Goal: Information Seeking & Learning: Learn about a topic

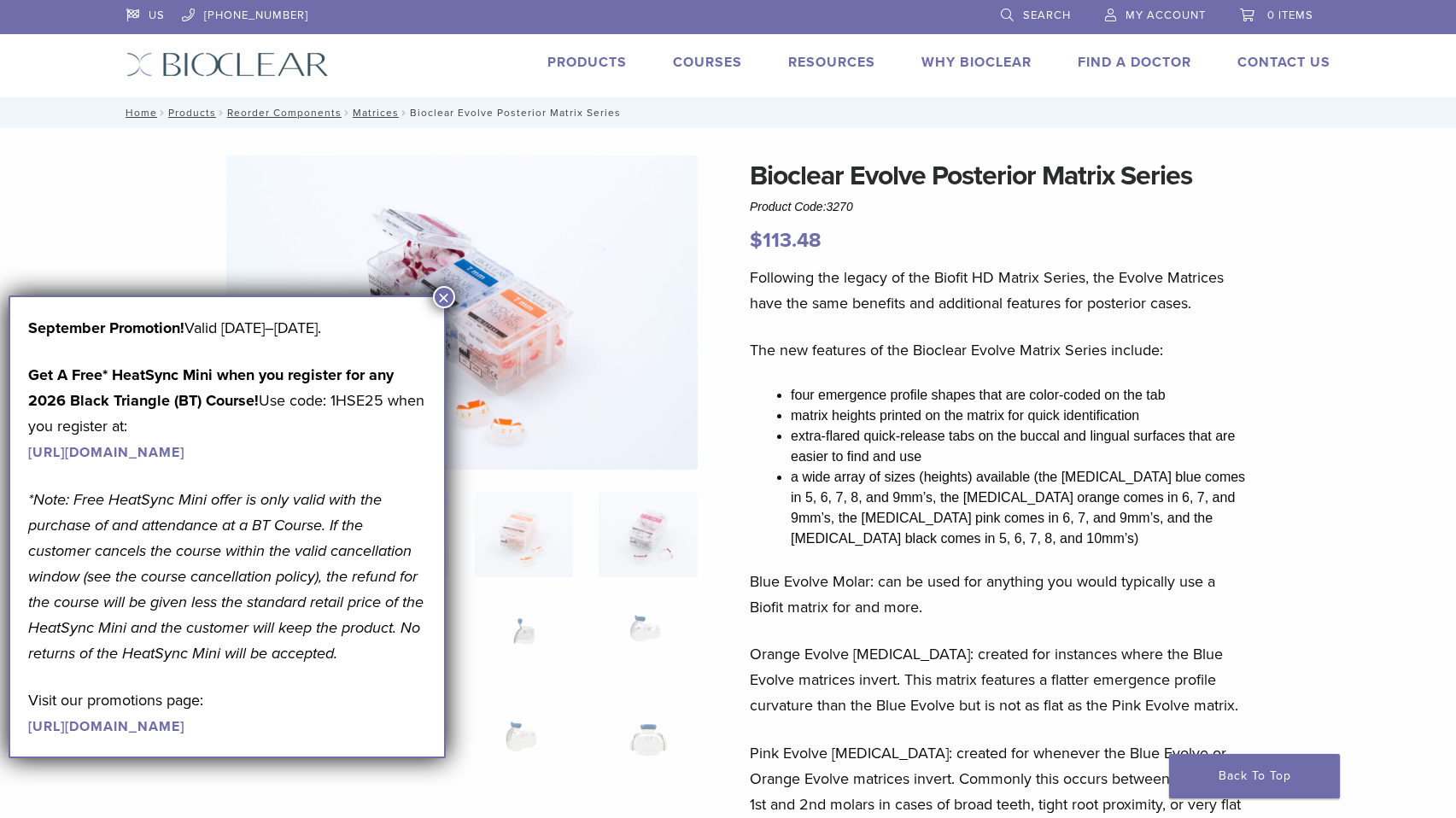
click at [443, 290] on button "×" at bounding box center [444, 297] width 22 height 22
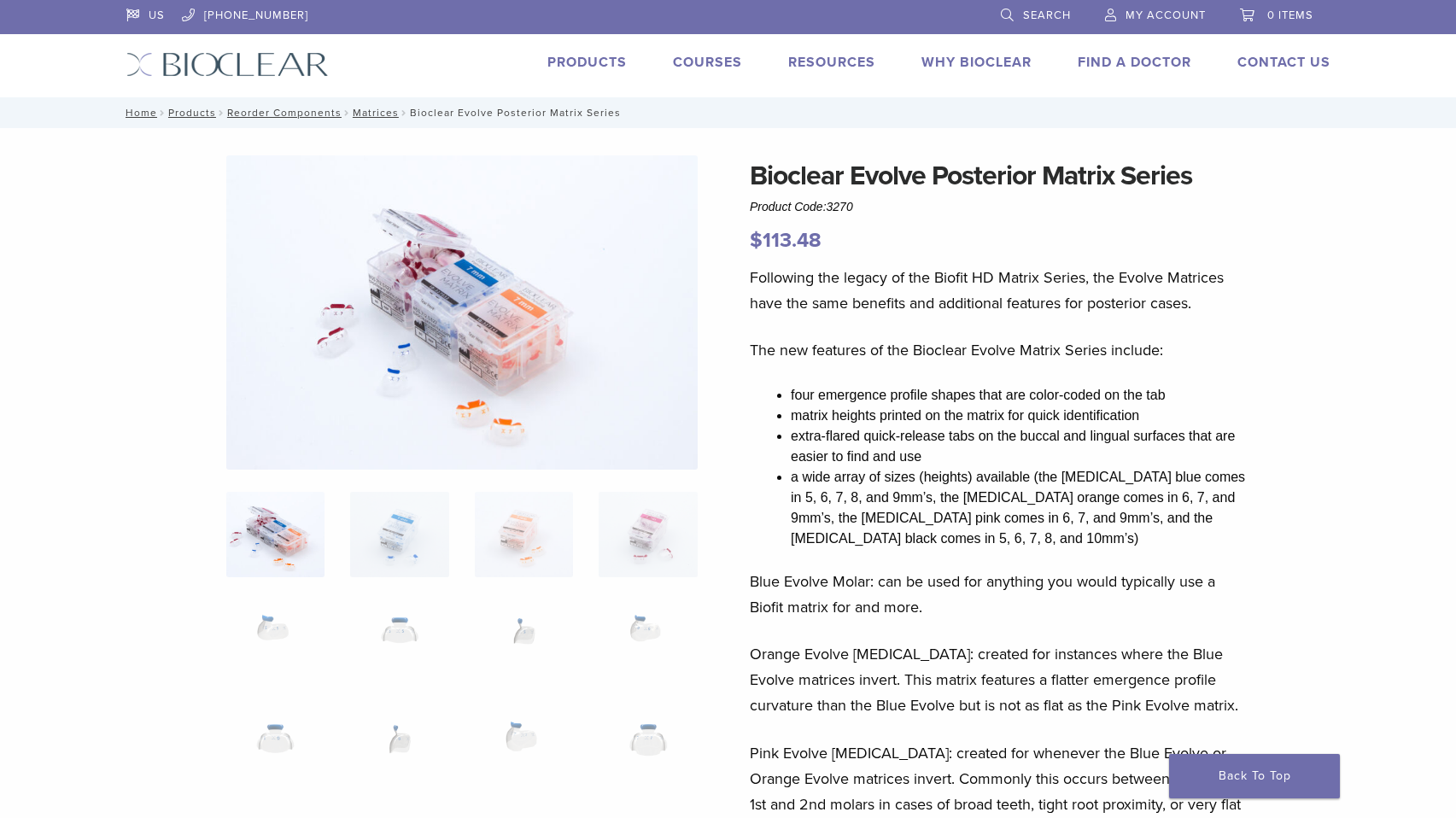
click at [689, 56] on link "Courses" at bounding box center [707, 63] width 70 height 17
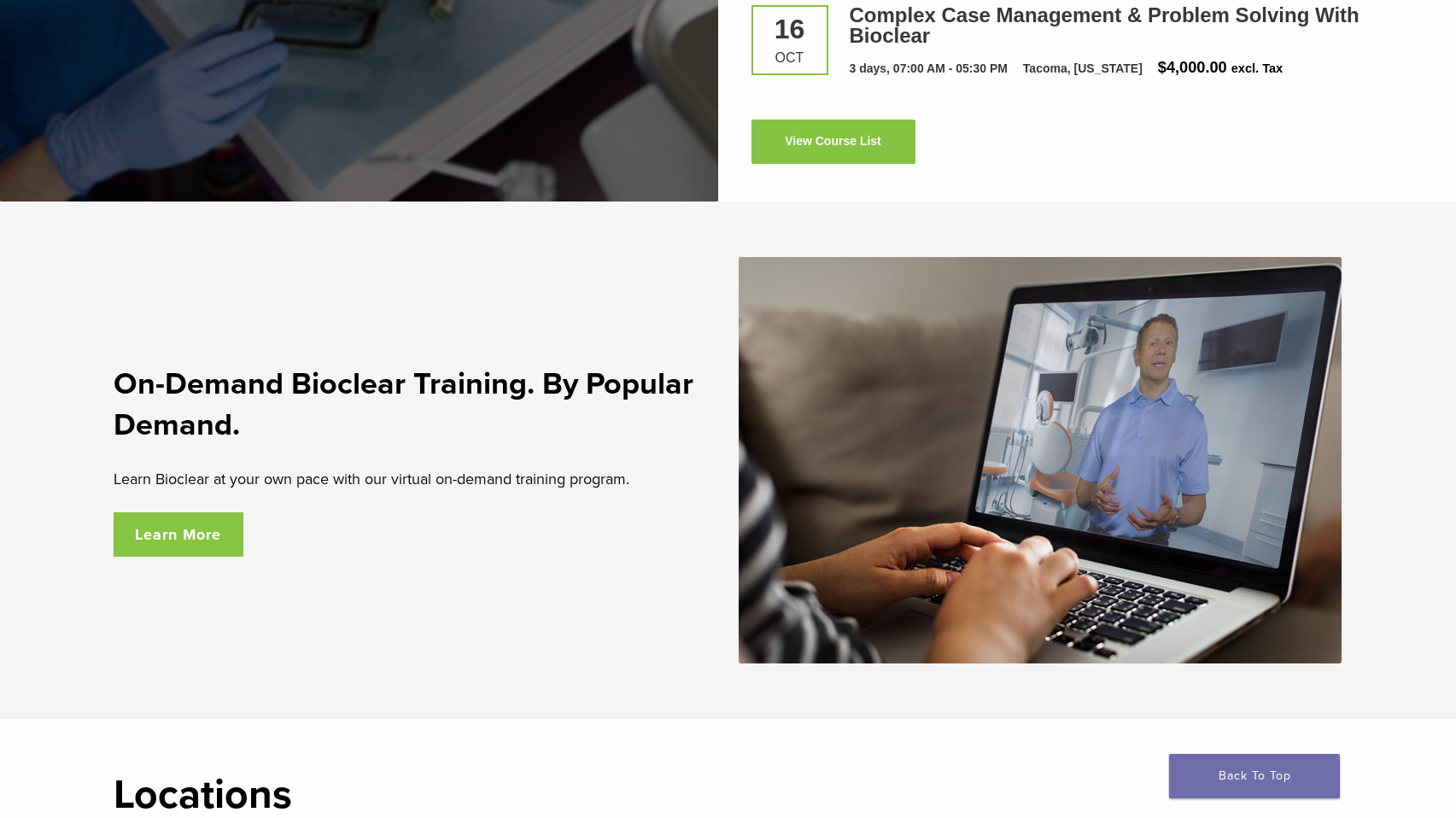
scroll to position [2722, 0]
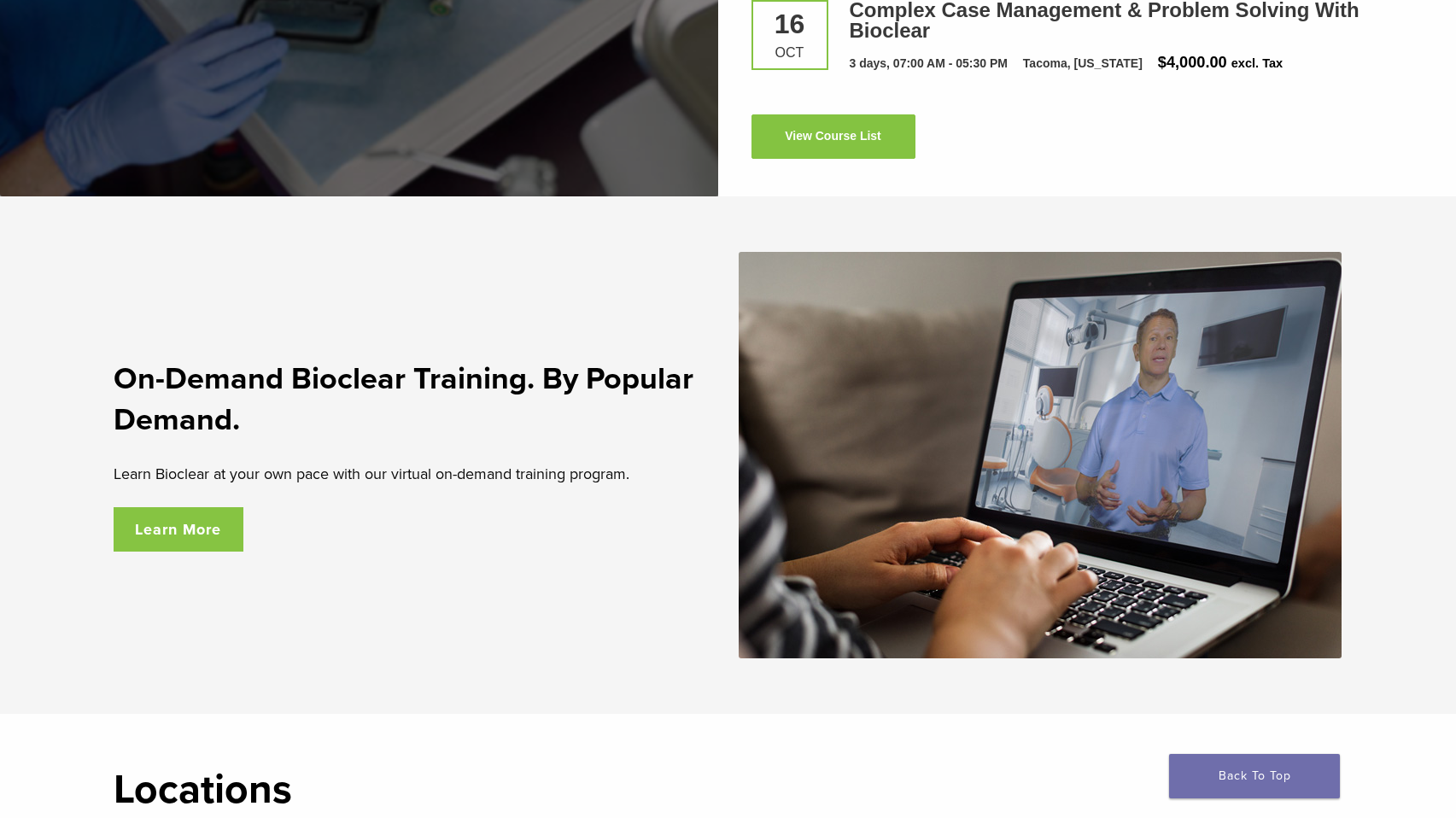
click at [222, 536] on link "Learn More" at bounding box center [179, 530] width 130 height 45
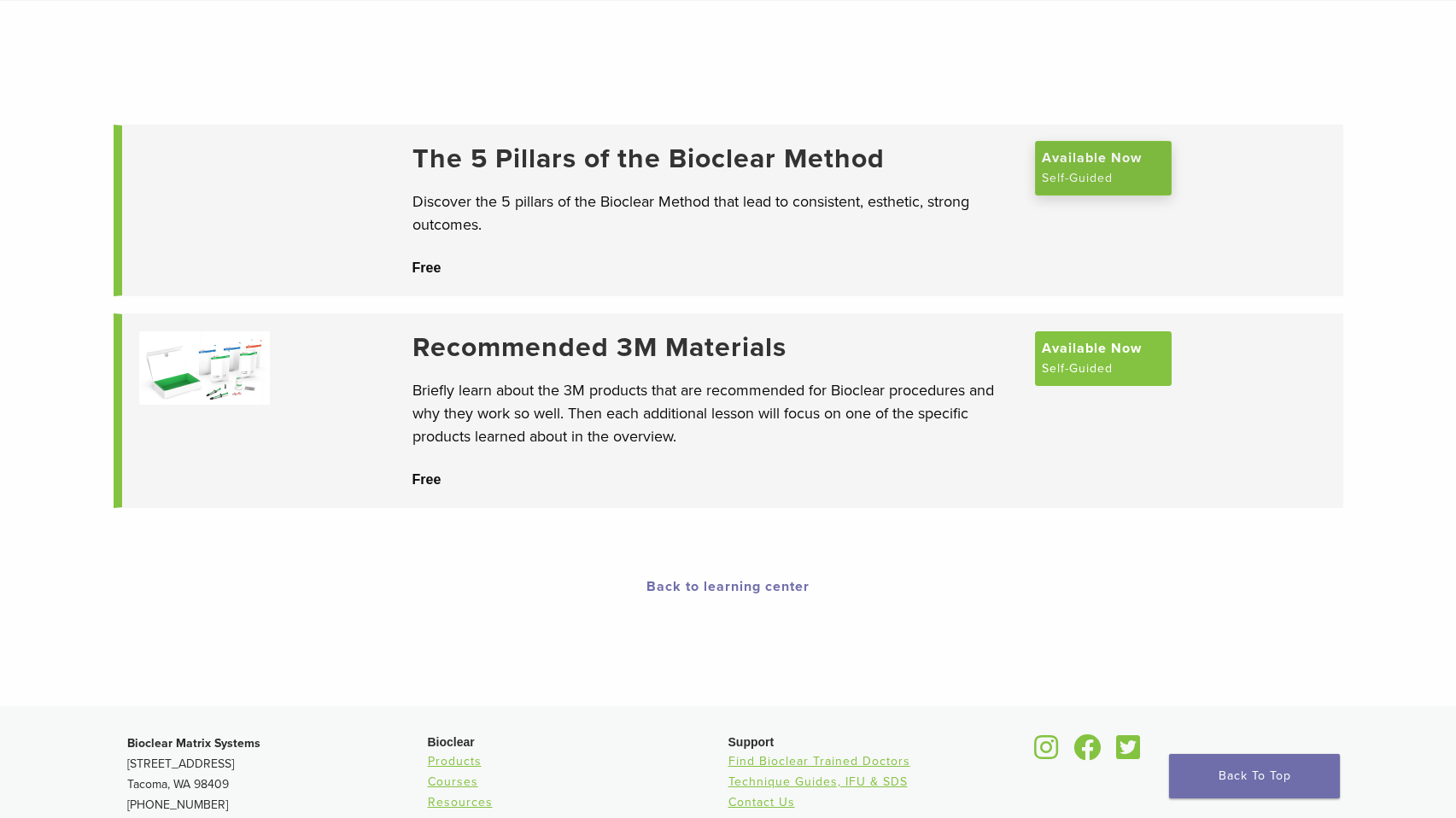
scroll to position [100, 0]
click at [1096, 169] on span "Available Now" at bounding box center [1091, 159] width 100 height 21
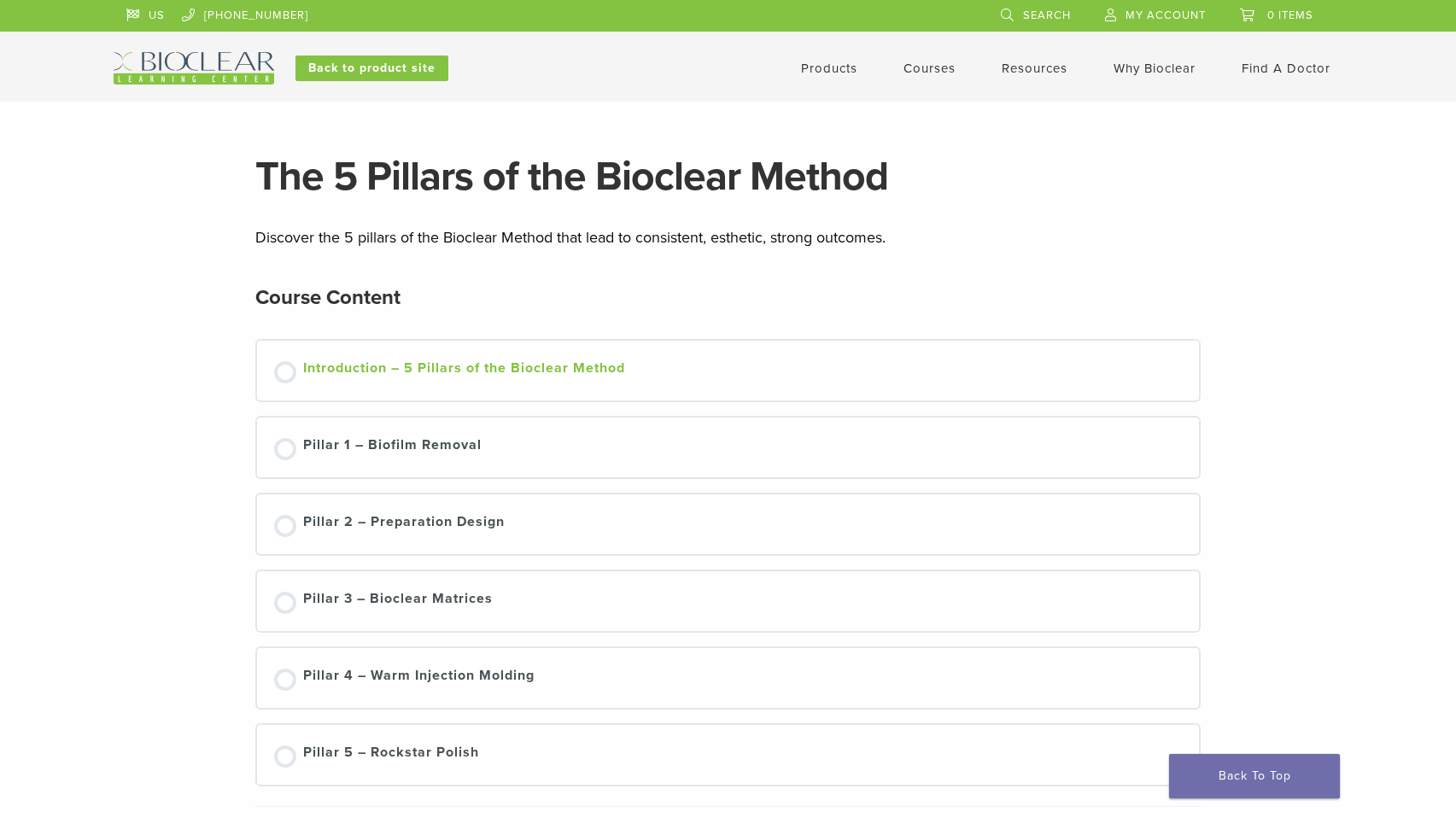
click at [507, 367] on div "Introduction – 5 Pillars of the Bioclear Method" at bounding box center [464, 371] width 322 height 26
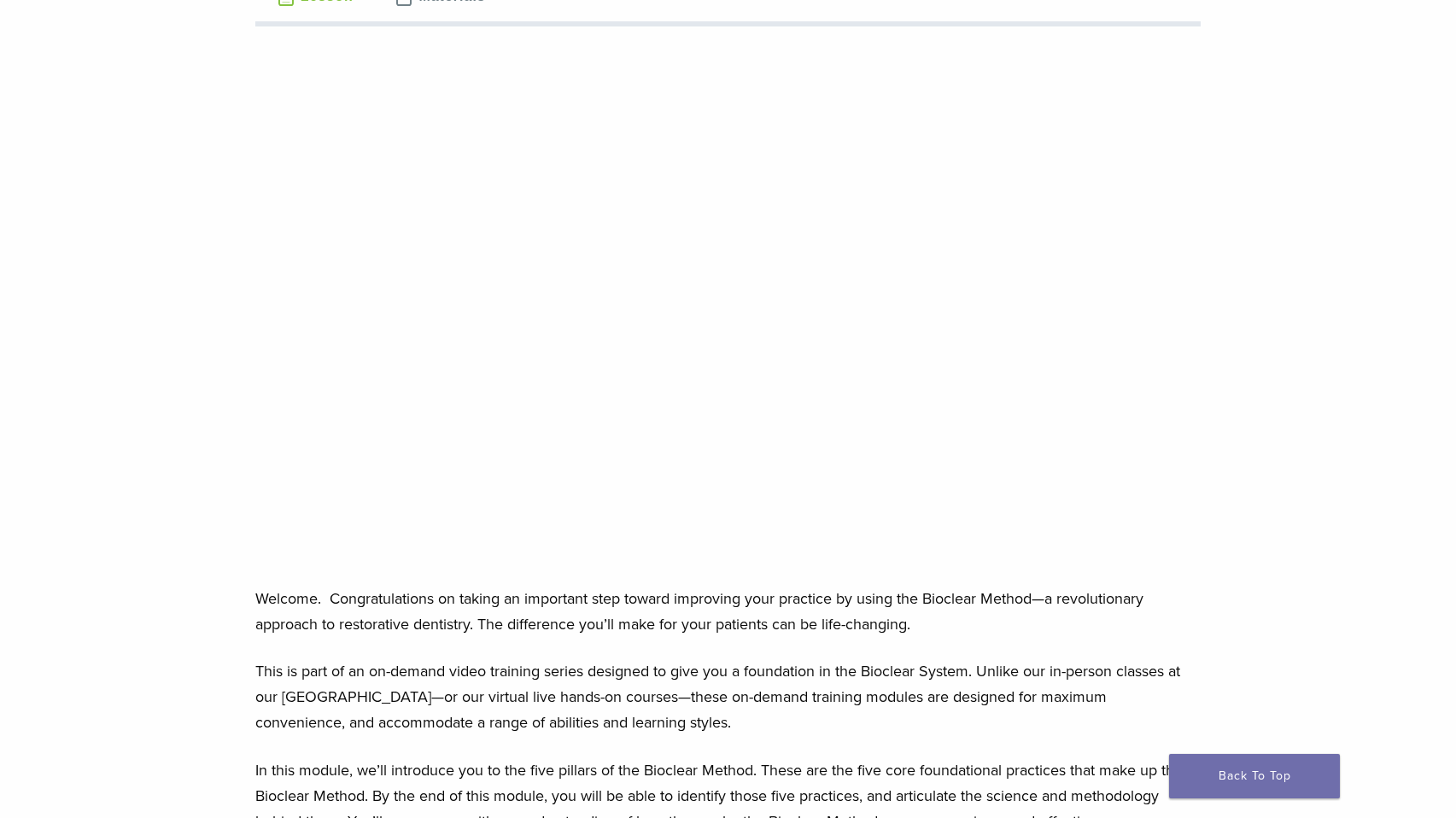
scroll to position [221, 0]
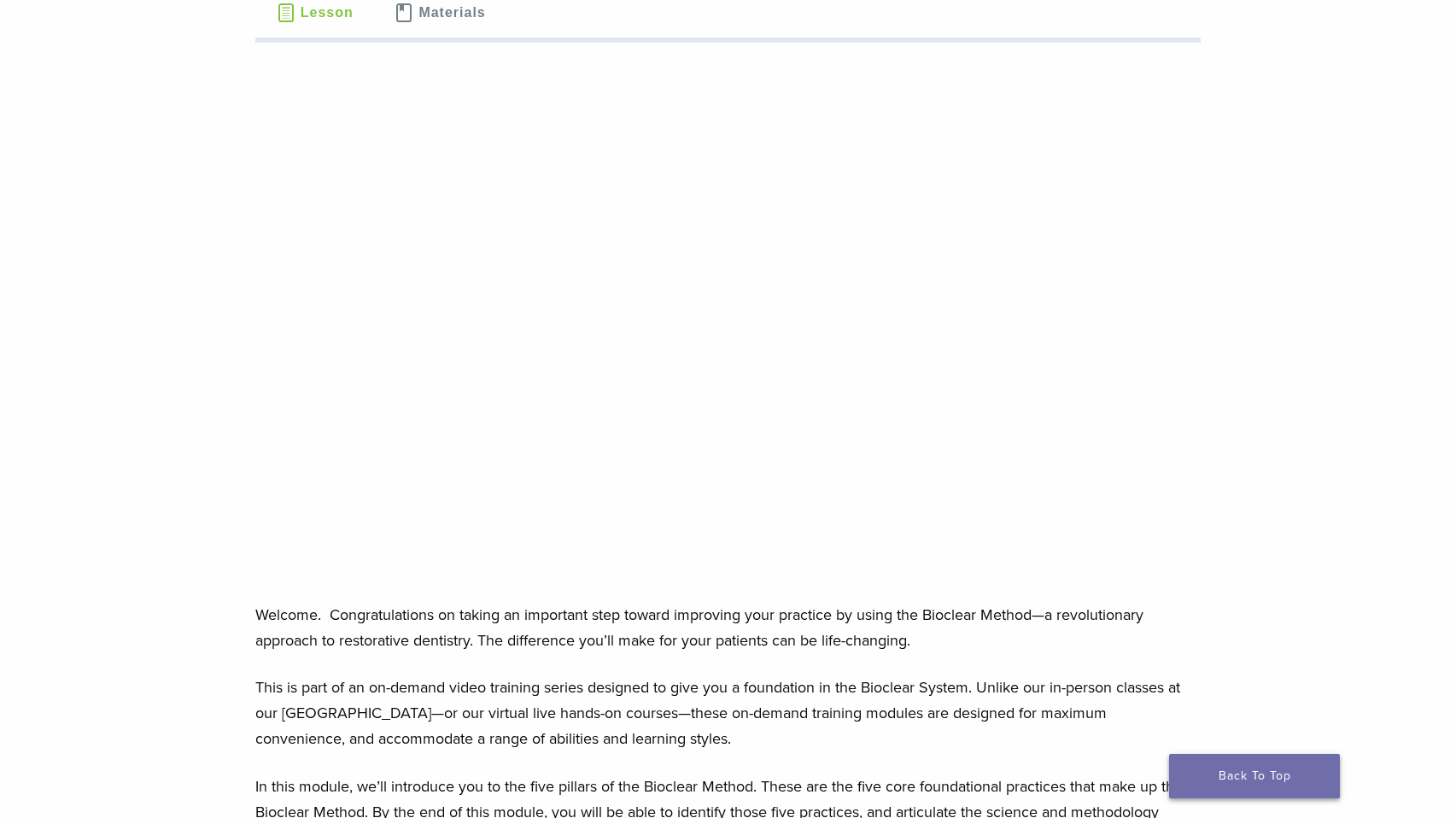
click at [1291, 781] on link "Back To Top" at bounding box center [1253, 776] width 171 height 45
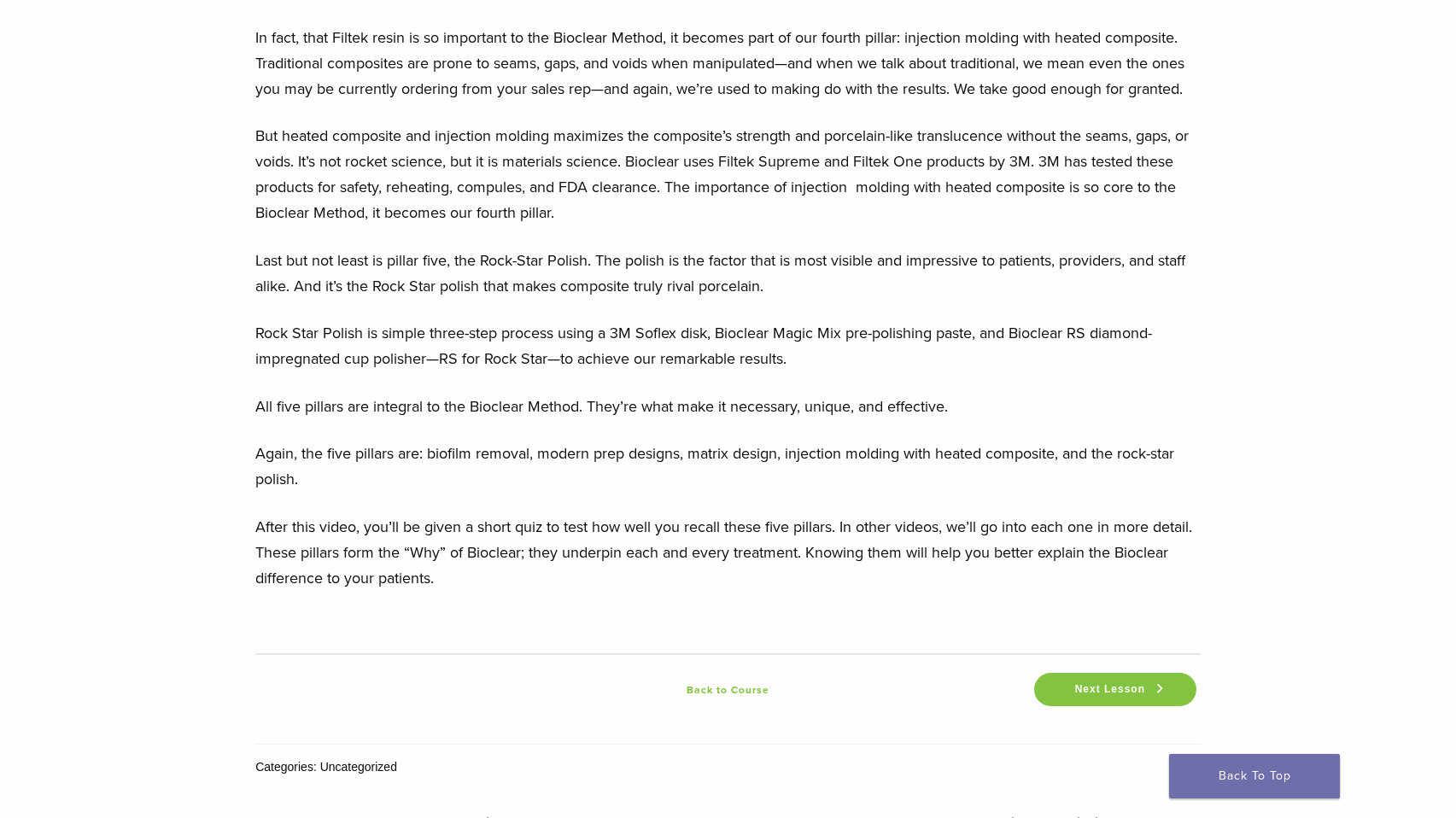
scroll to position [2116, 0]
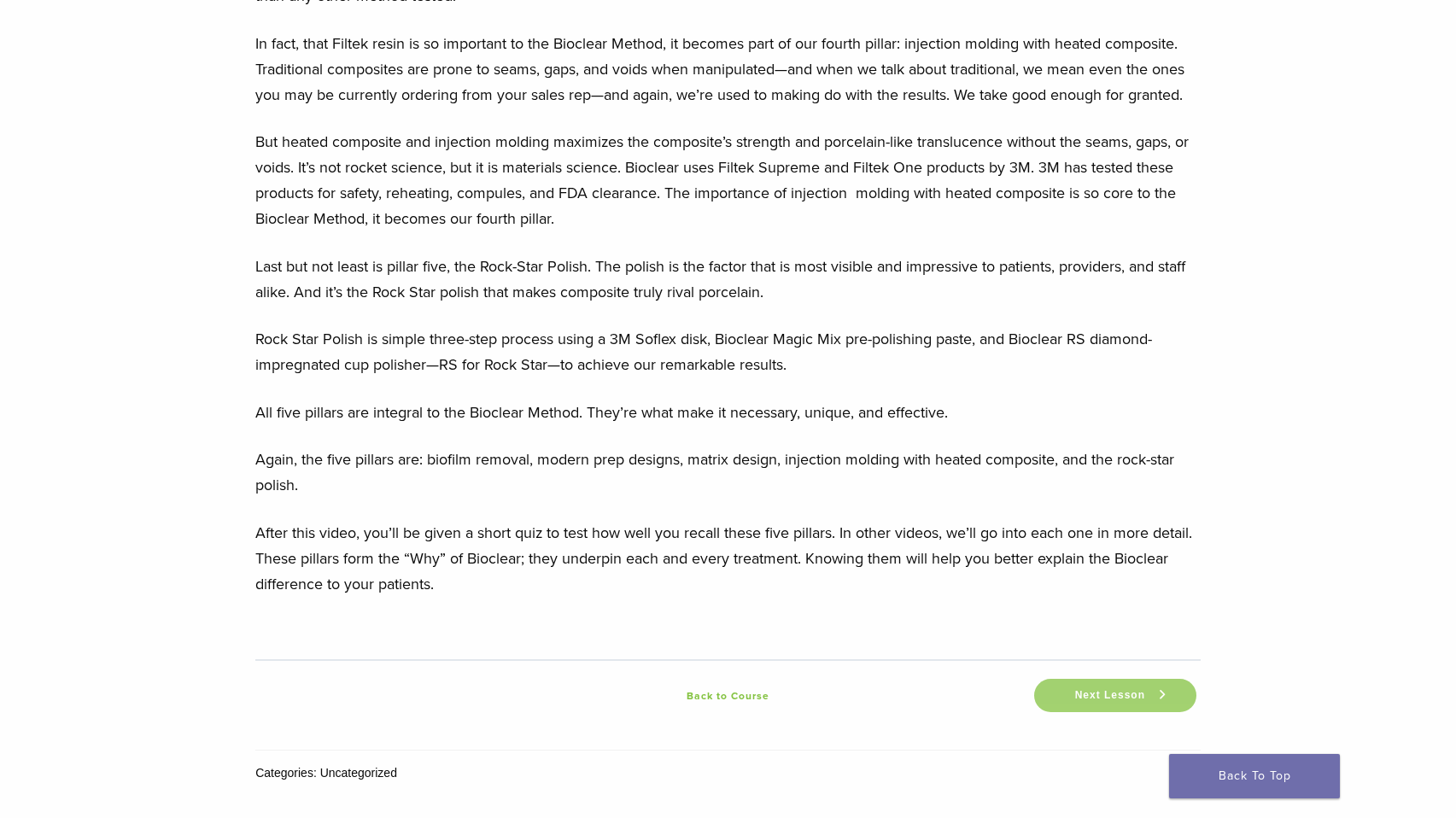
click at [1124, 679] on link "Next Lesson" at bounding box center [1114, 695] width 162 height 33
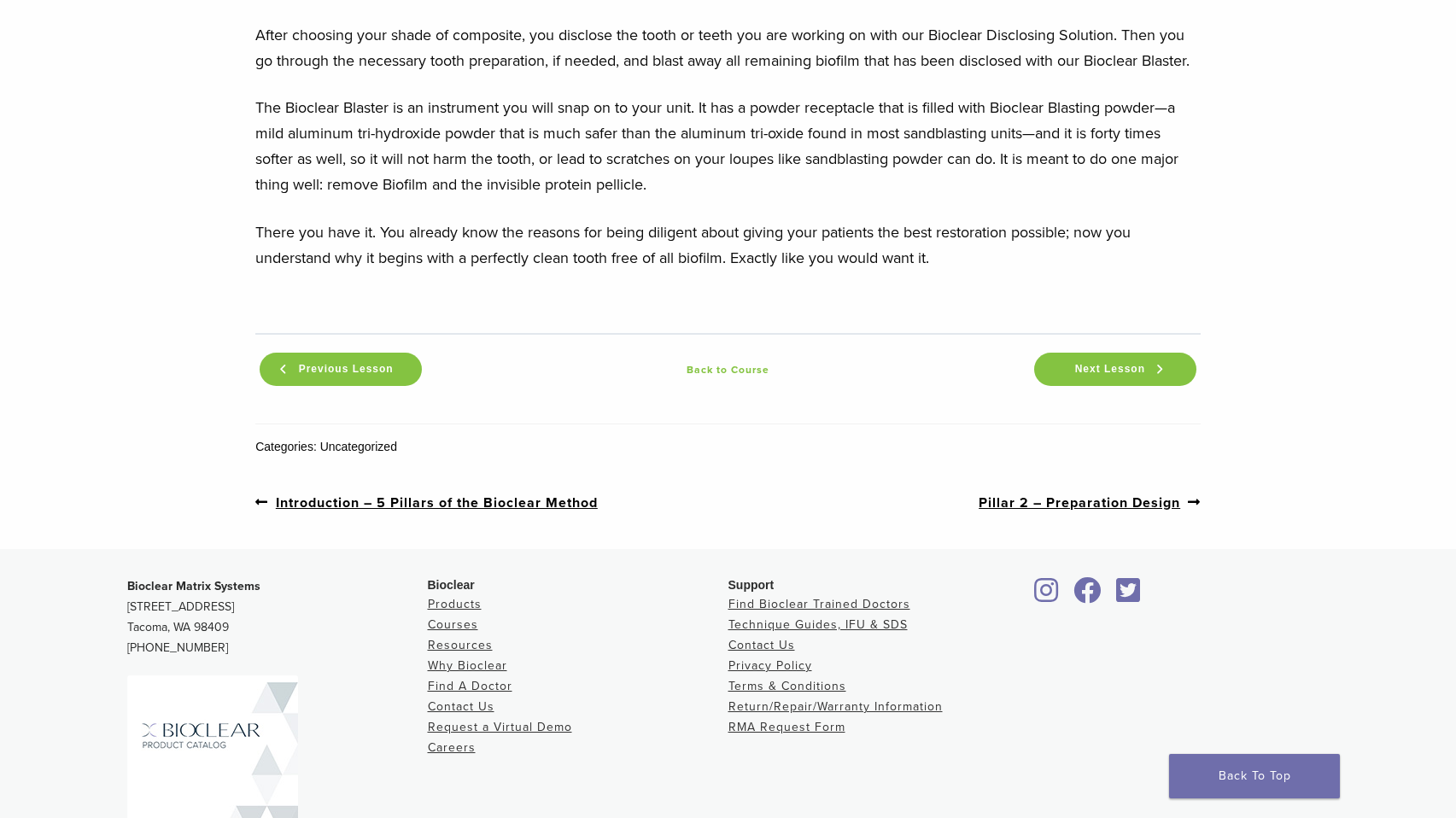
scroll to position [1922, 0]
click at [1112, 365] on span "Next Lesson" at bounding box center [1109, 367] width 90 height 13
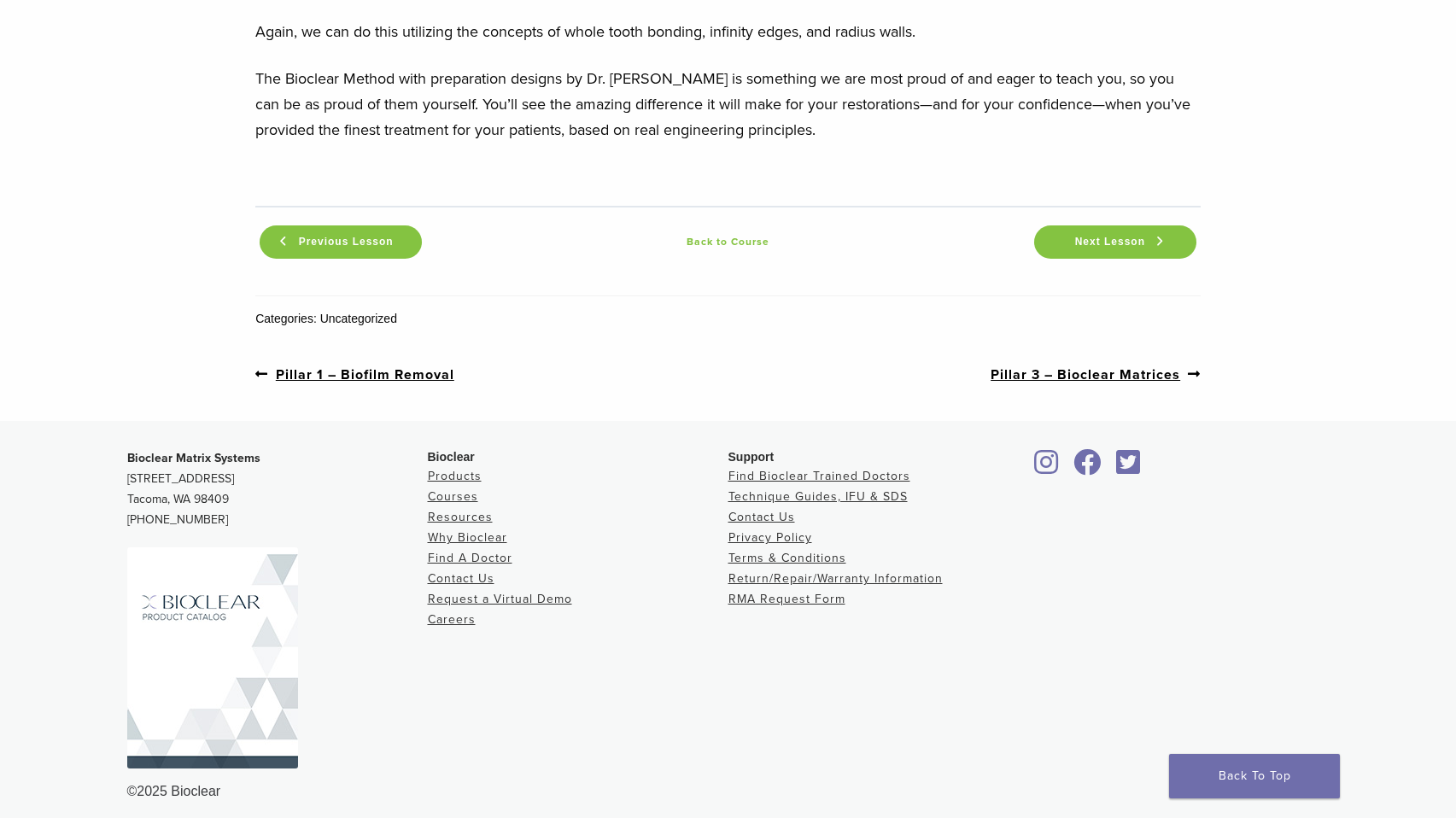
scroll to position [1921, 0]
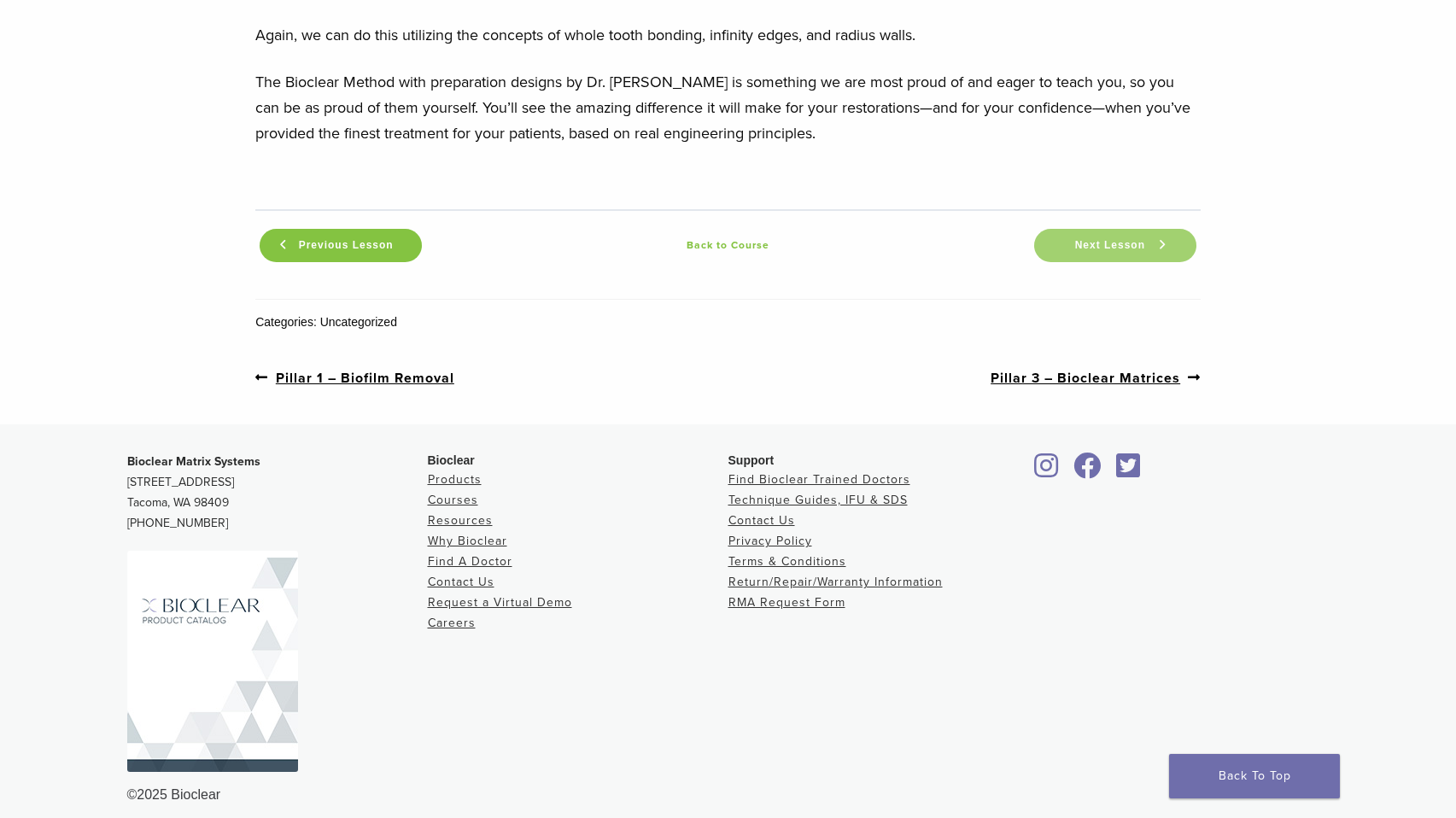
click at [1109, 231] on link "Next Lesson" at bounding box center [1114, 245] width 162 height 33
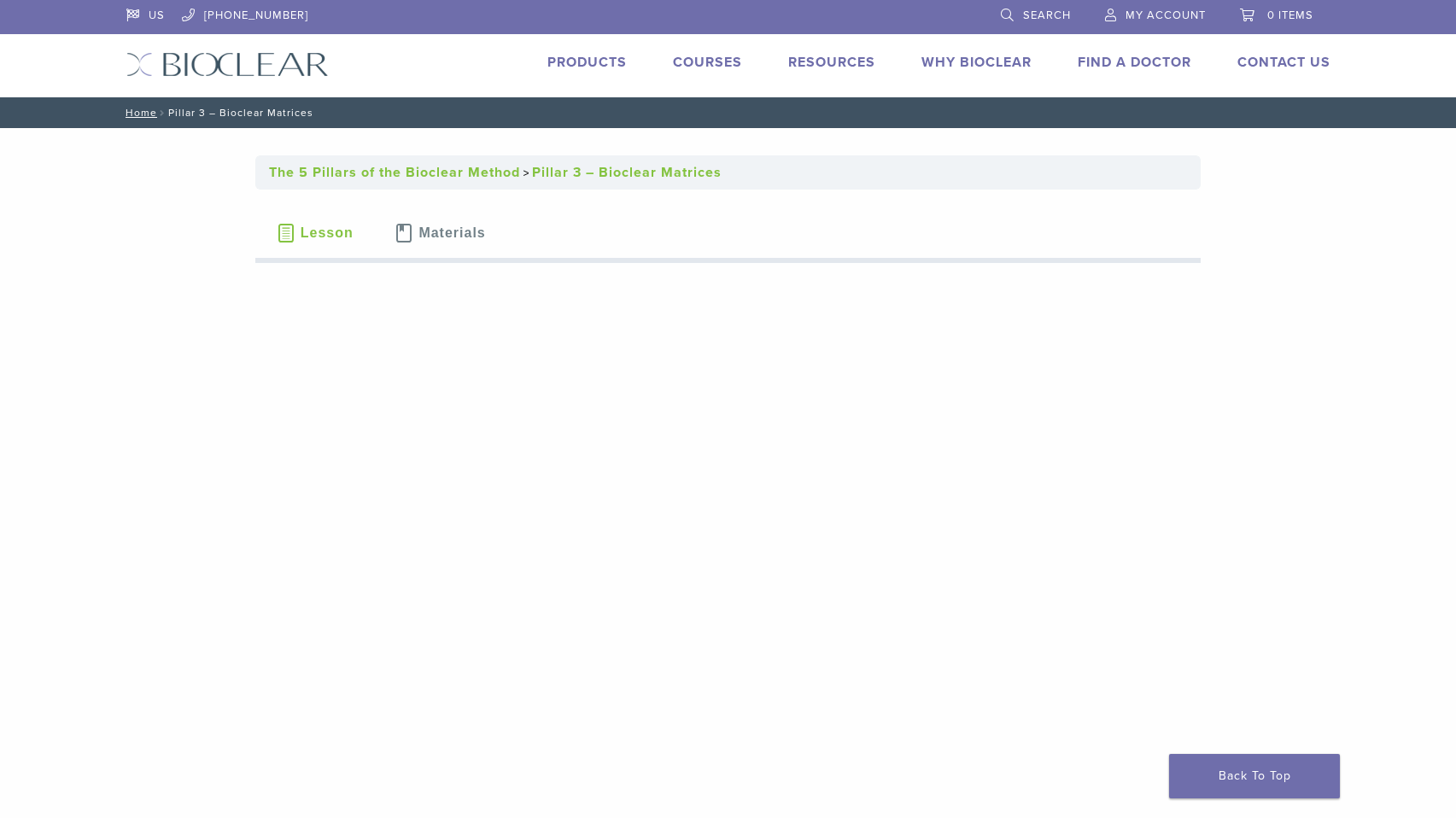
click at [683, 63] on link "Courses" at bounding box center [707, 63] width 70 height 17
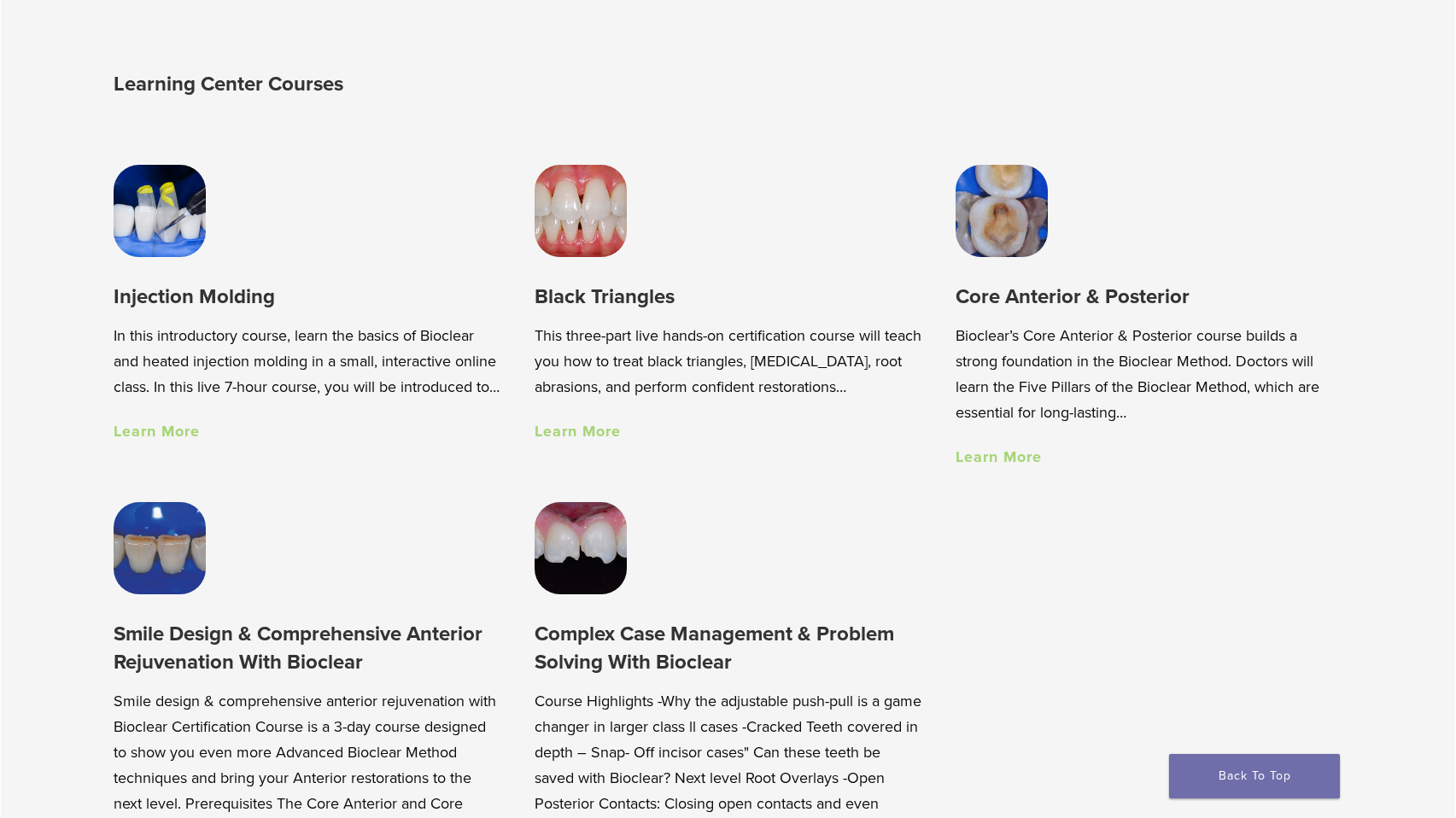
scroll to position [1203, 0]
click at [162, 203] on img at bounding box center [159, 209] width 92 height 92
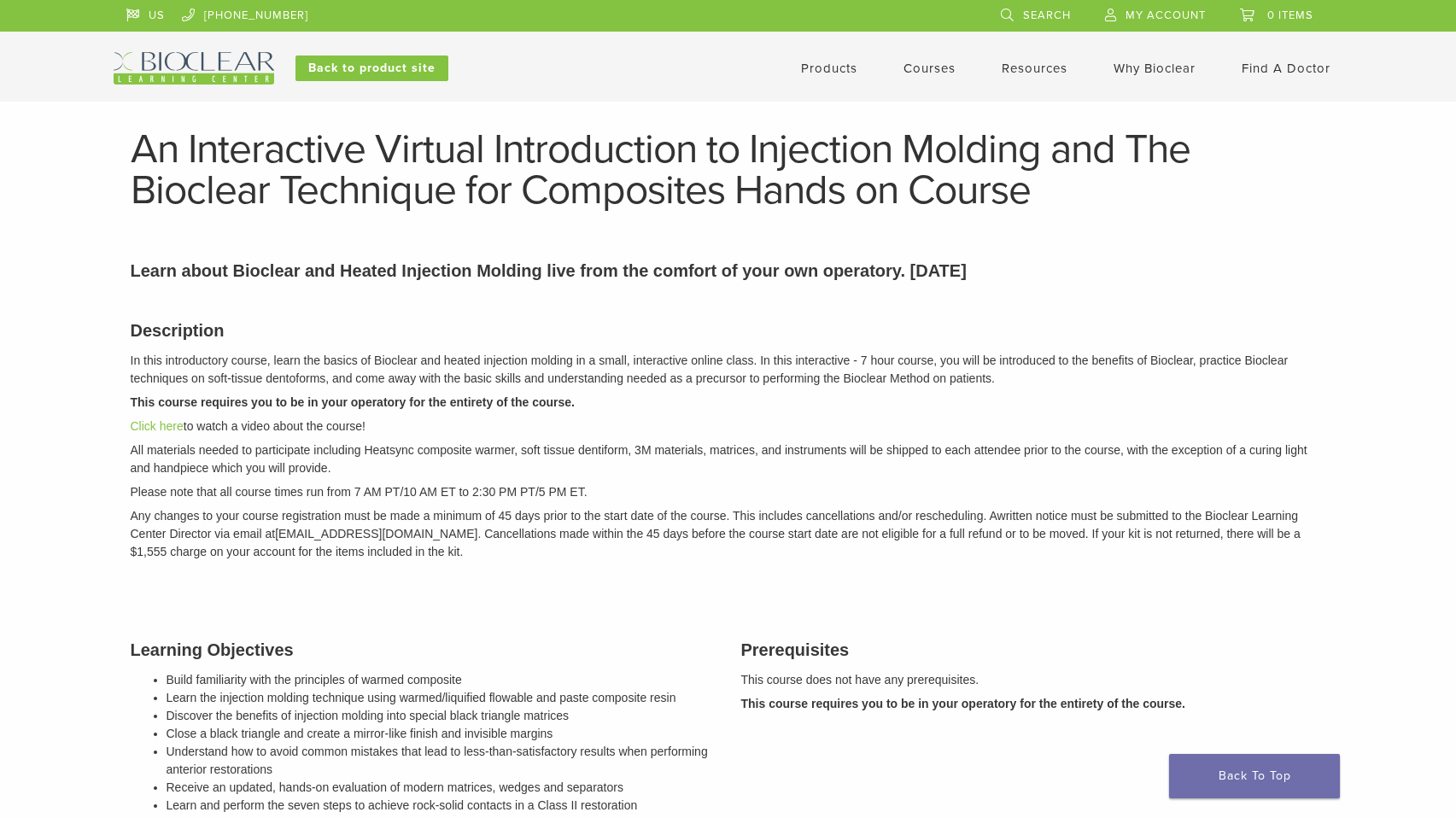
click at [162, 203] on h1 "An Interactive Virtual Introduction to Injection Molding and The Bioclear Techn…" at bounding box center [728, 169] width 1195 height 82
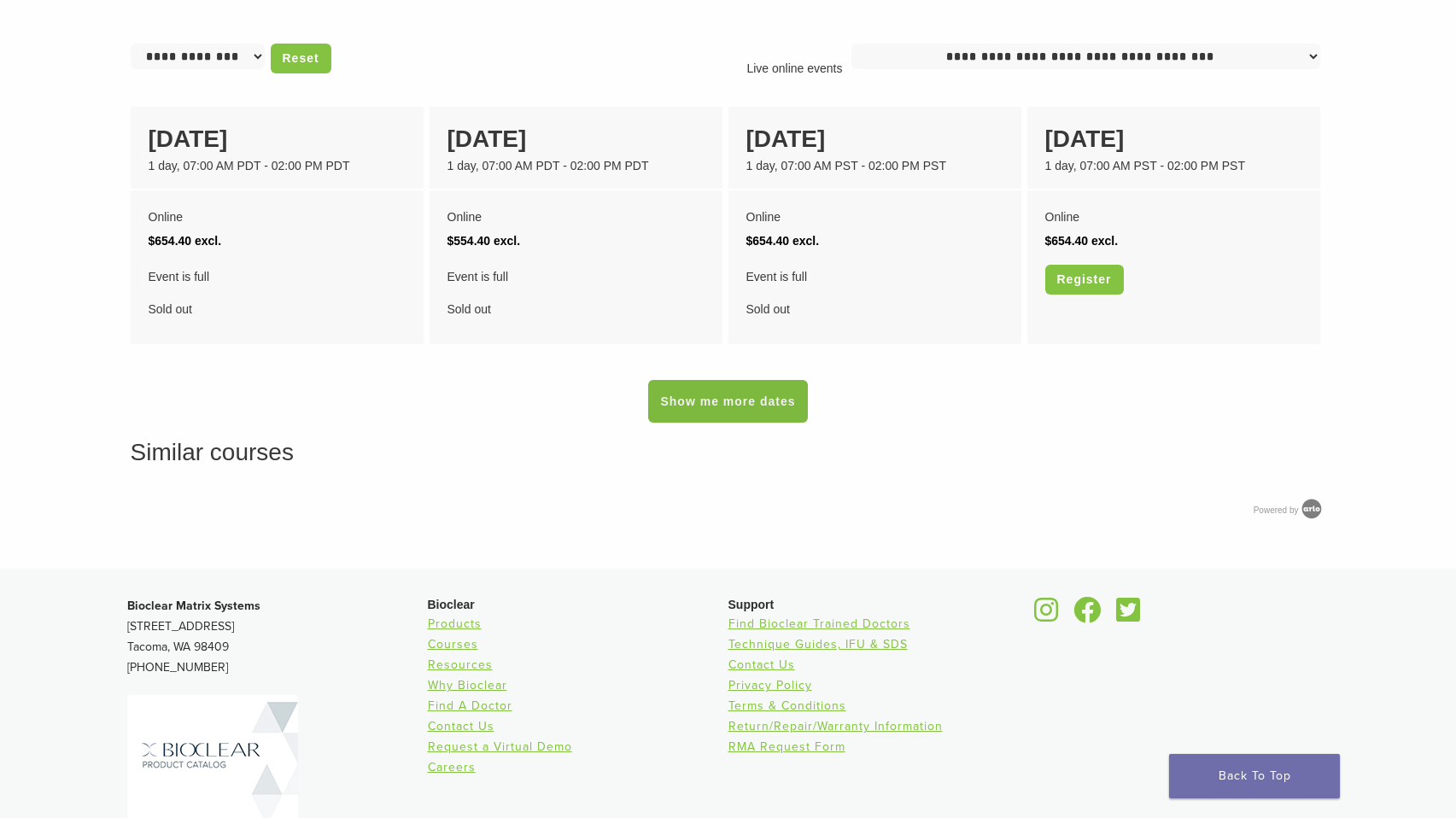
scroll to position [1347, 0]
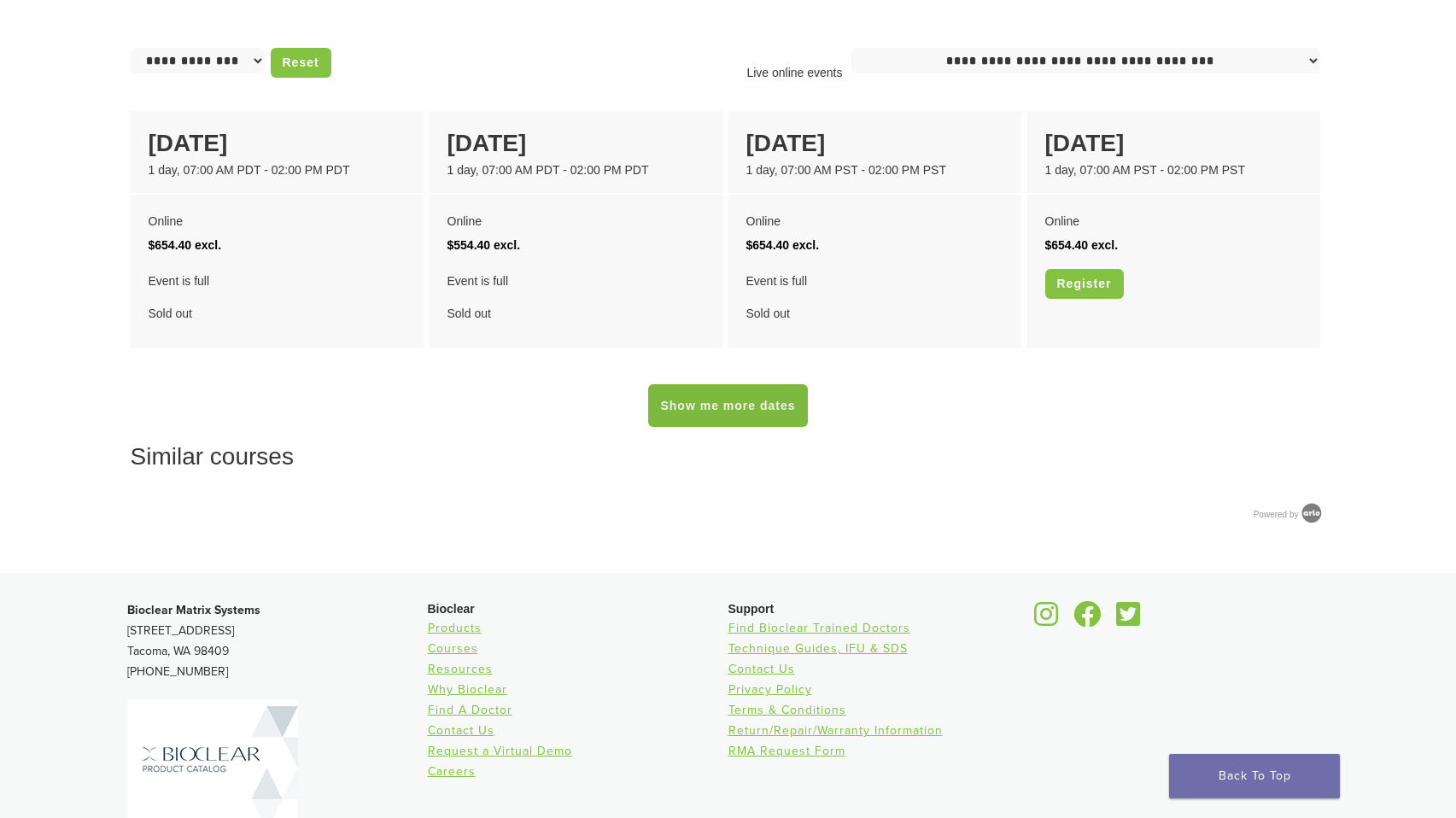
click at [743, 409] on link "Show me more dates" at bounding box center [727, 406] width 159 height 43
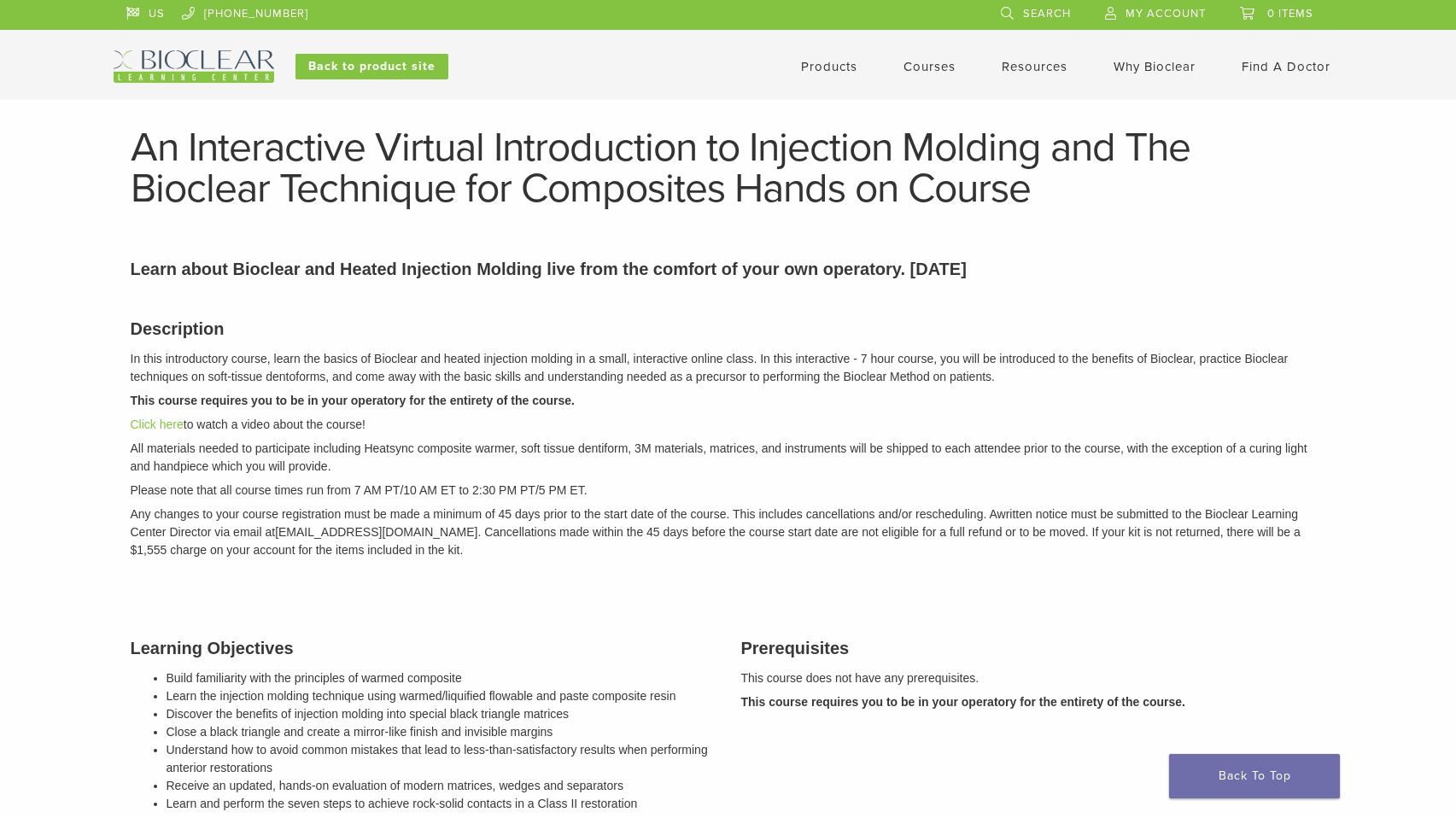
scroll to position [5, 0]
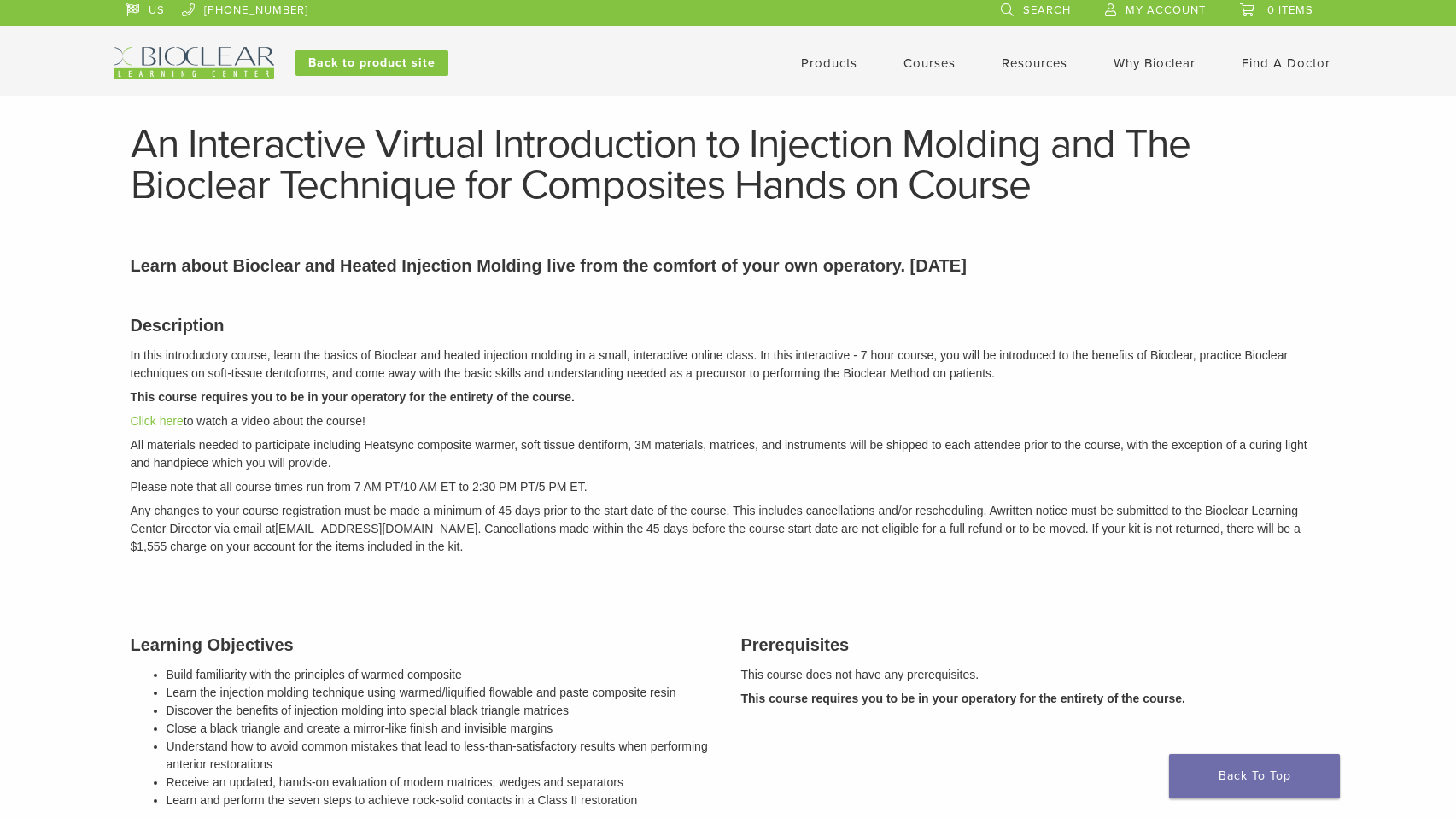
click at [915, 58] on link "Courses" at bounding box center [929, 64] width 52 height 15
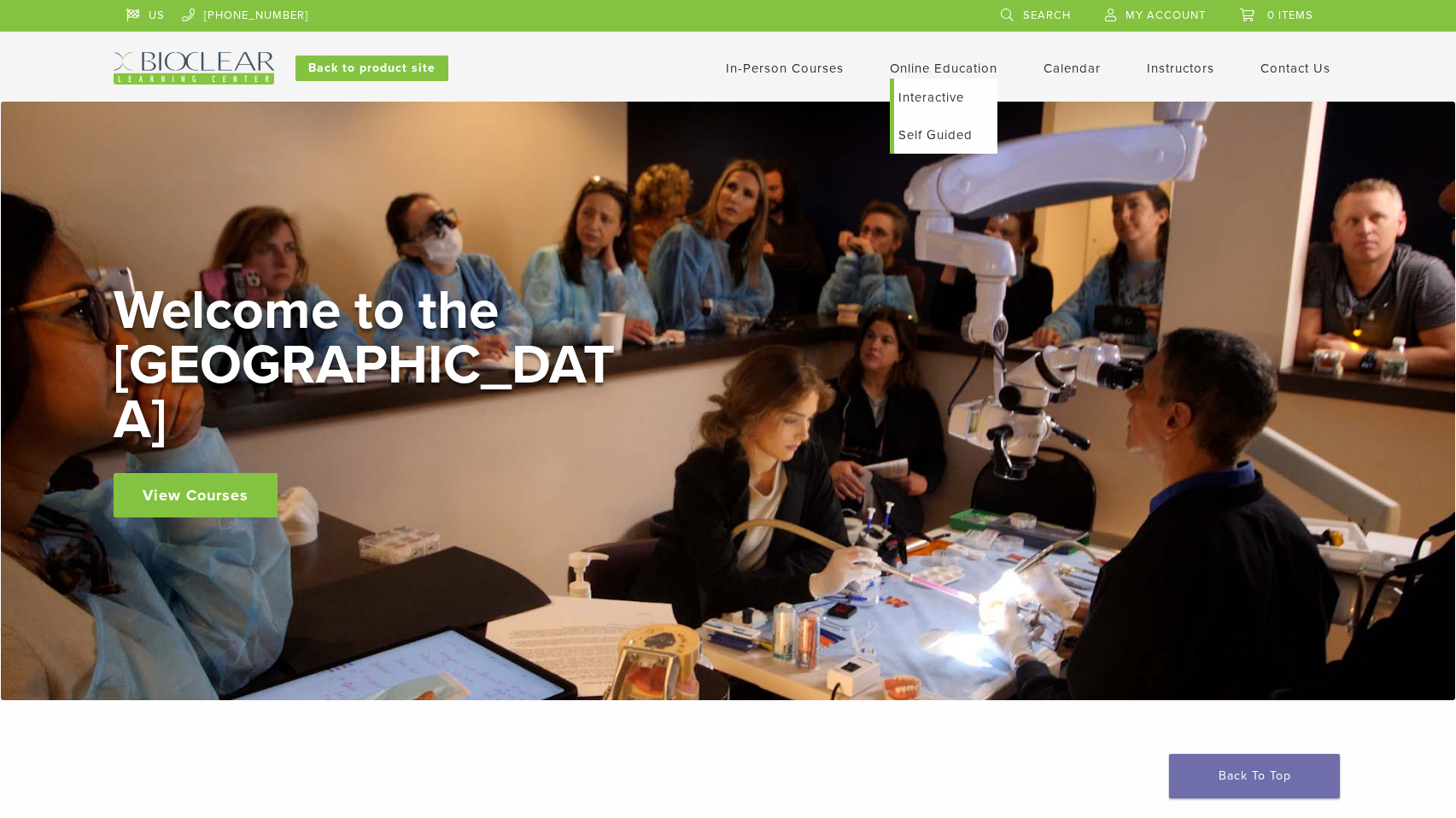
click at [929, 134] on link "Self Guided" at bounding box center [945, 135] width 103 height 38
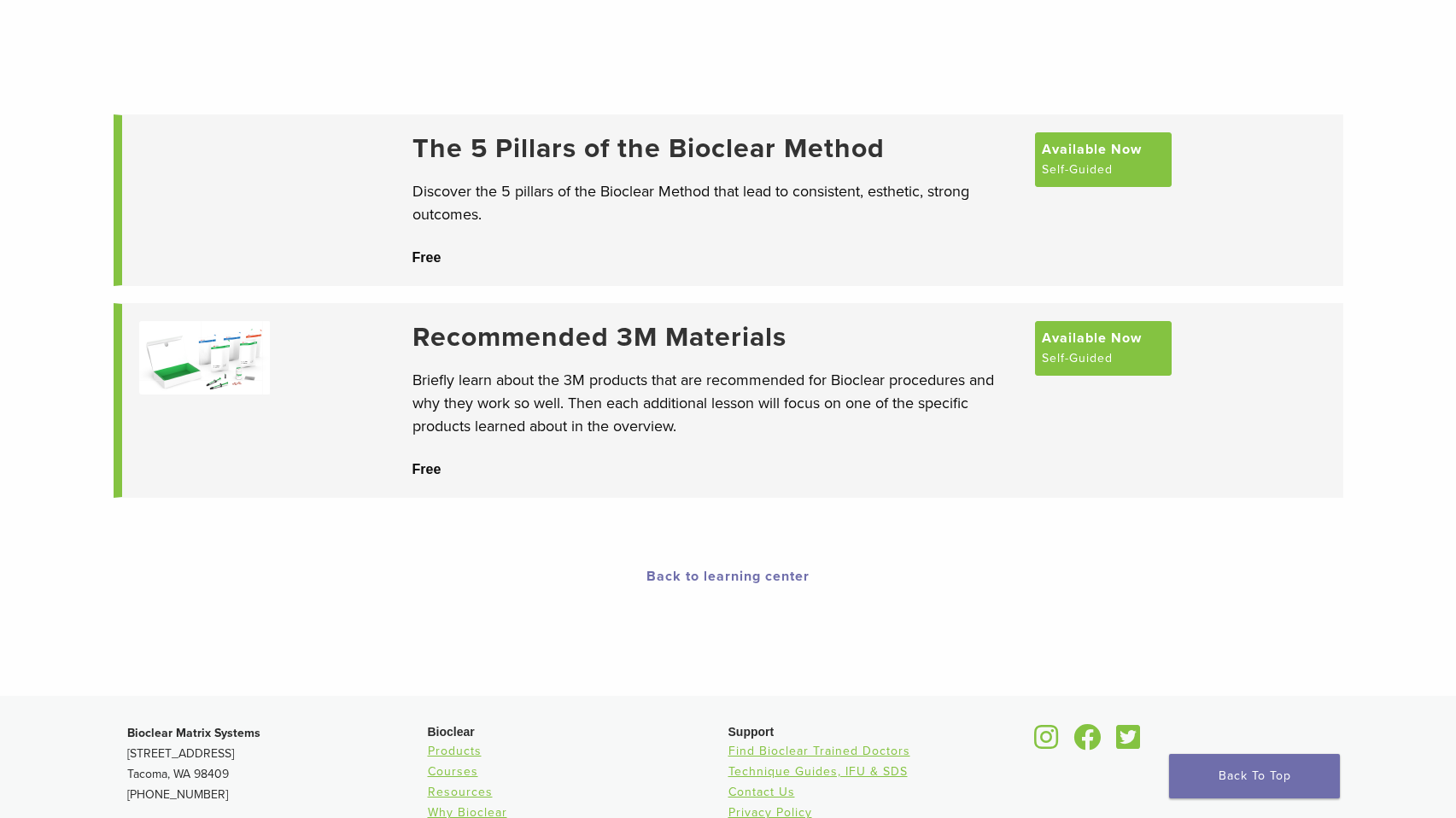
scroll to position [112, 0]
click at [230, 348] on img at bounding box center [204, 357] width 131 height 74
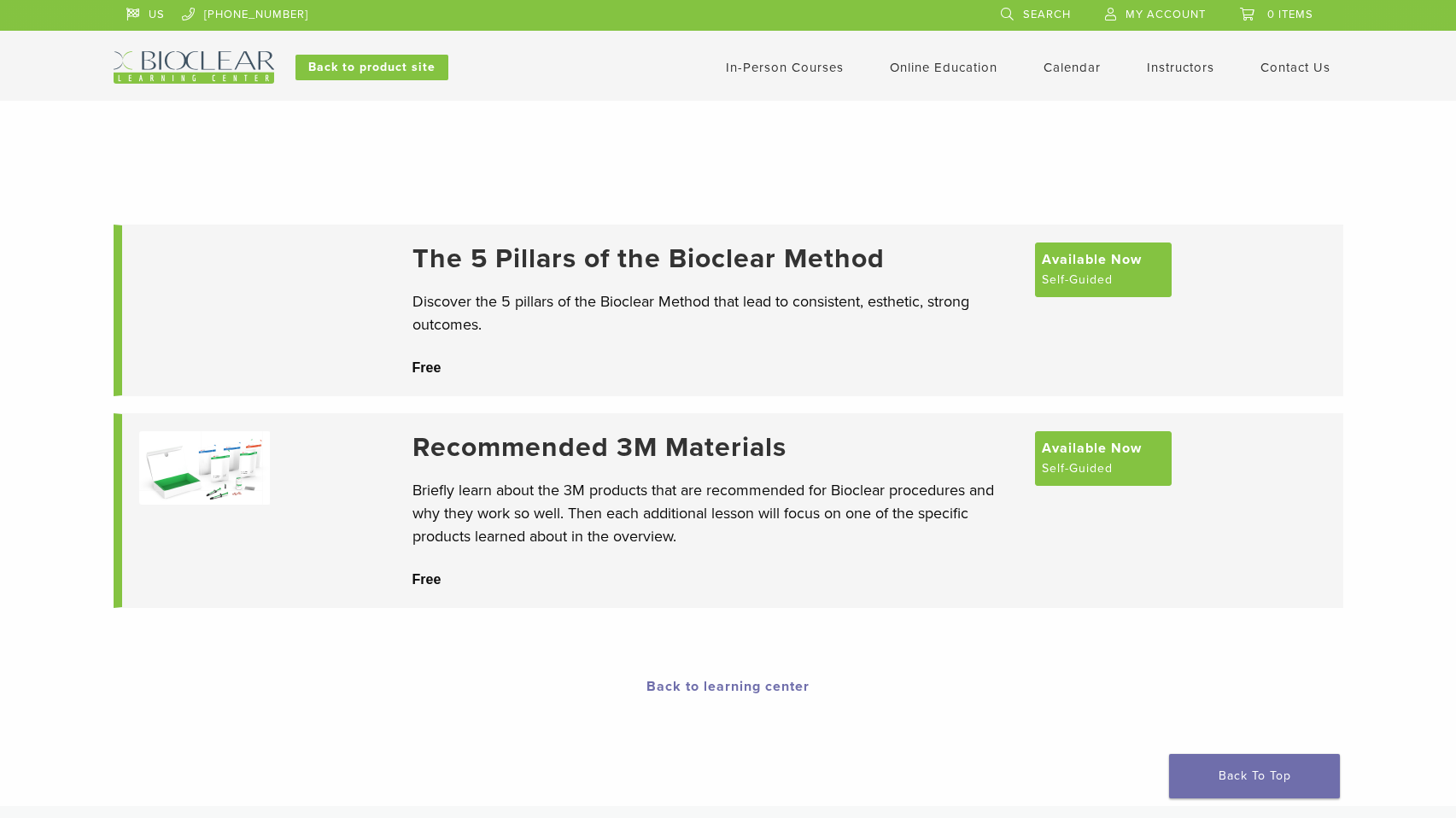
scroll to position [0, 0]
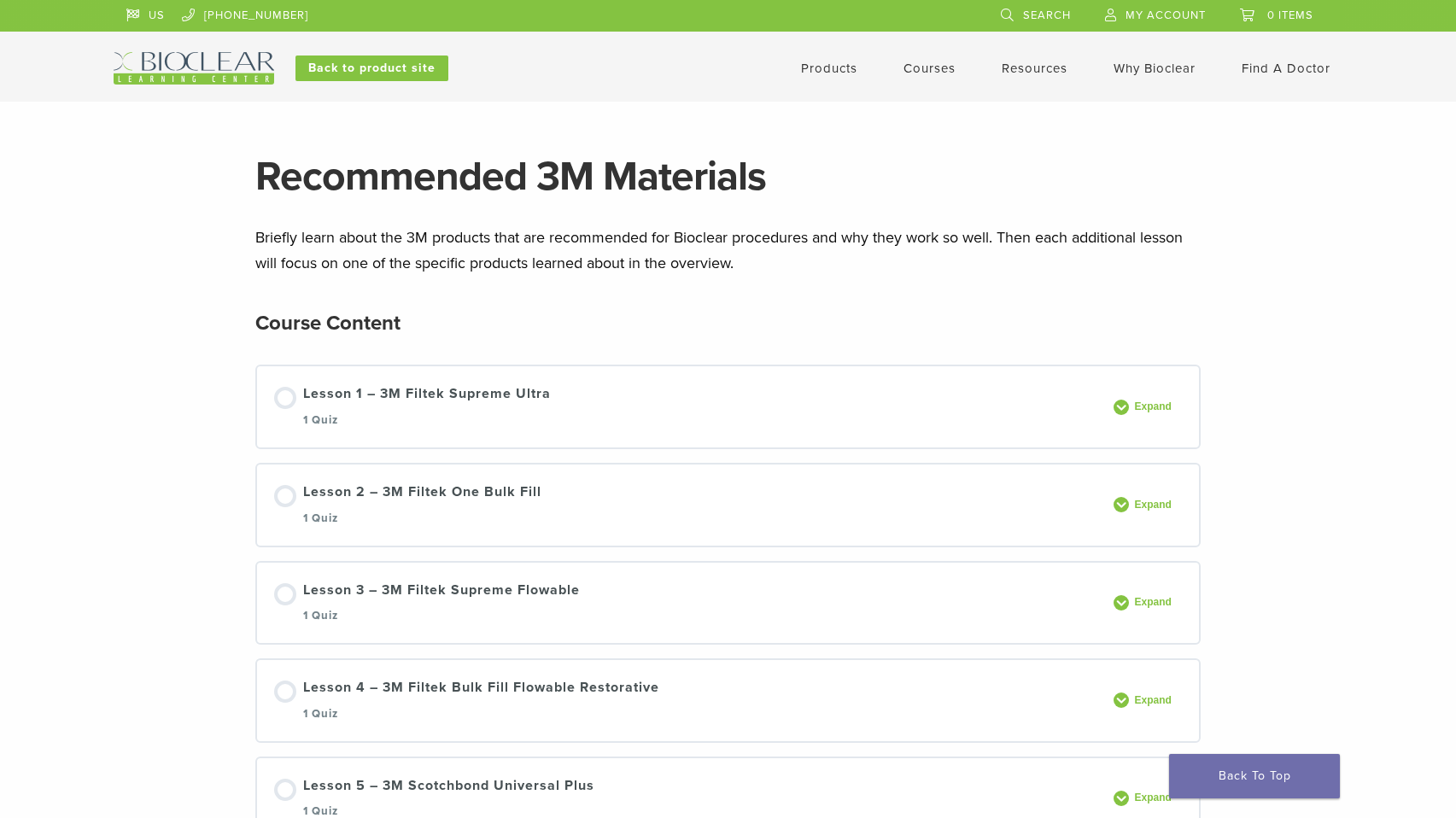
click at [417, 60] on link "Back to product site" at bounding box center [372, 69] width 153 height 26
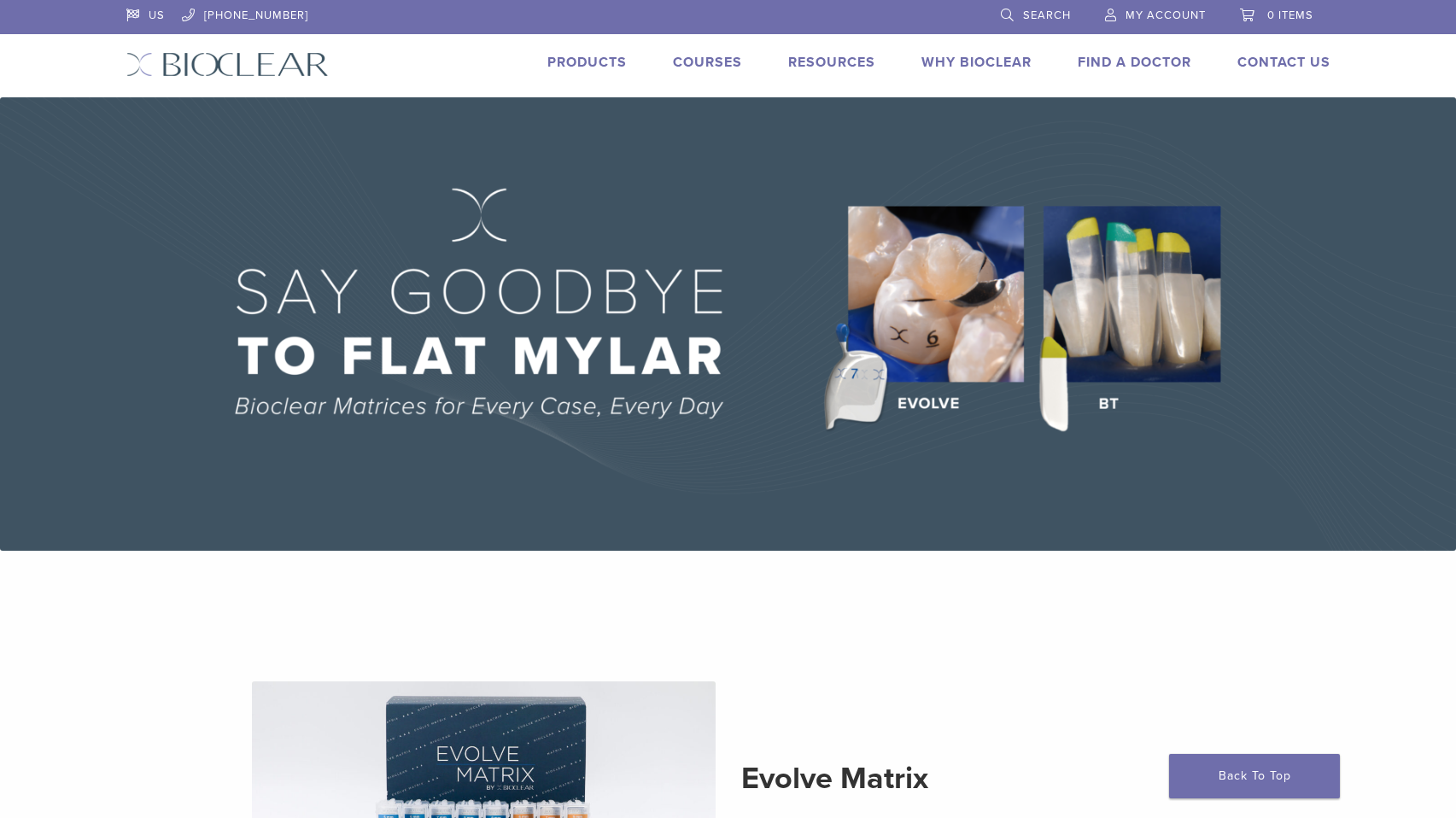
click at [547, 60] on link "Products" at bounding box center [586, 63] width 79 height 17
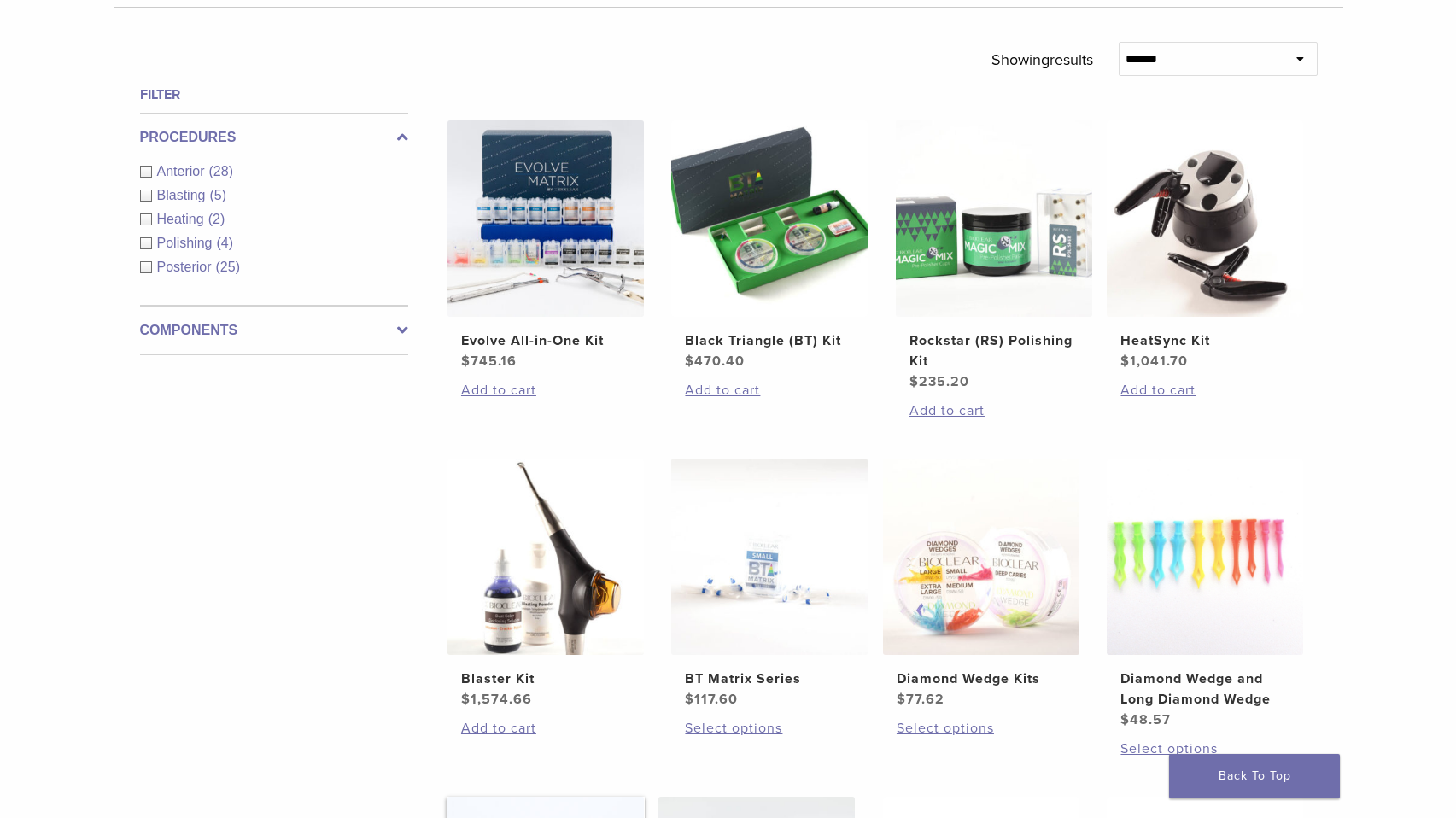
scroll to position [573, 0]
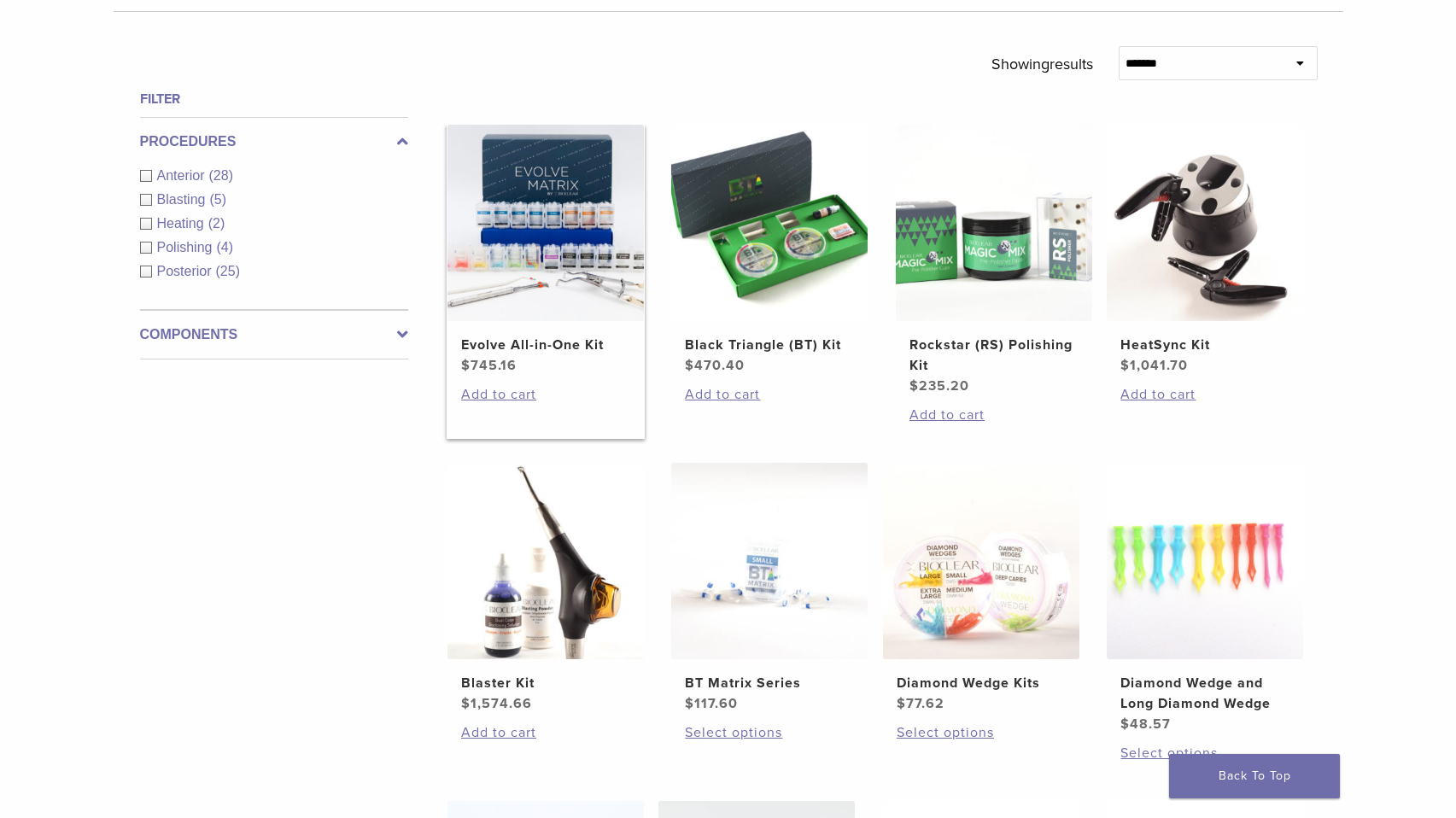
click at [543, 232] on img at bounding box center [545, 222] width 197 height 197
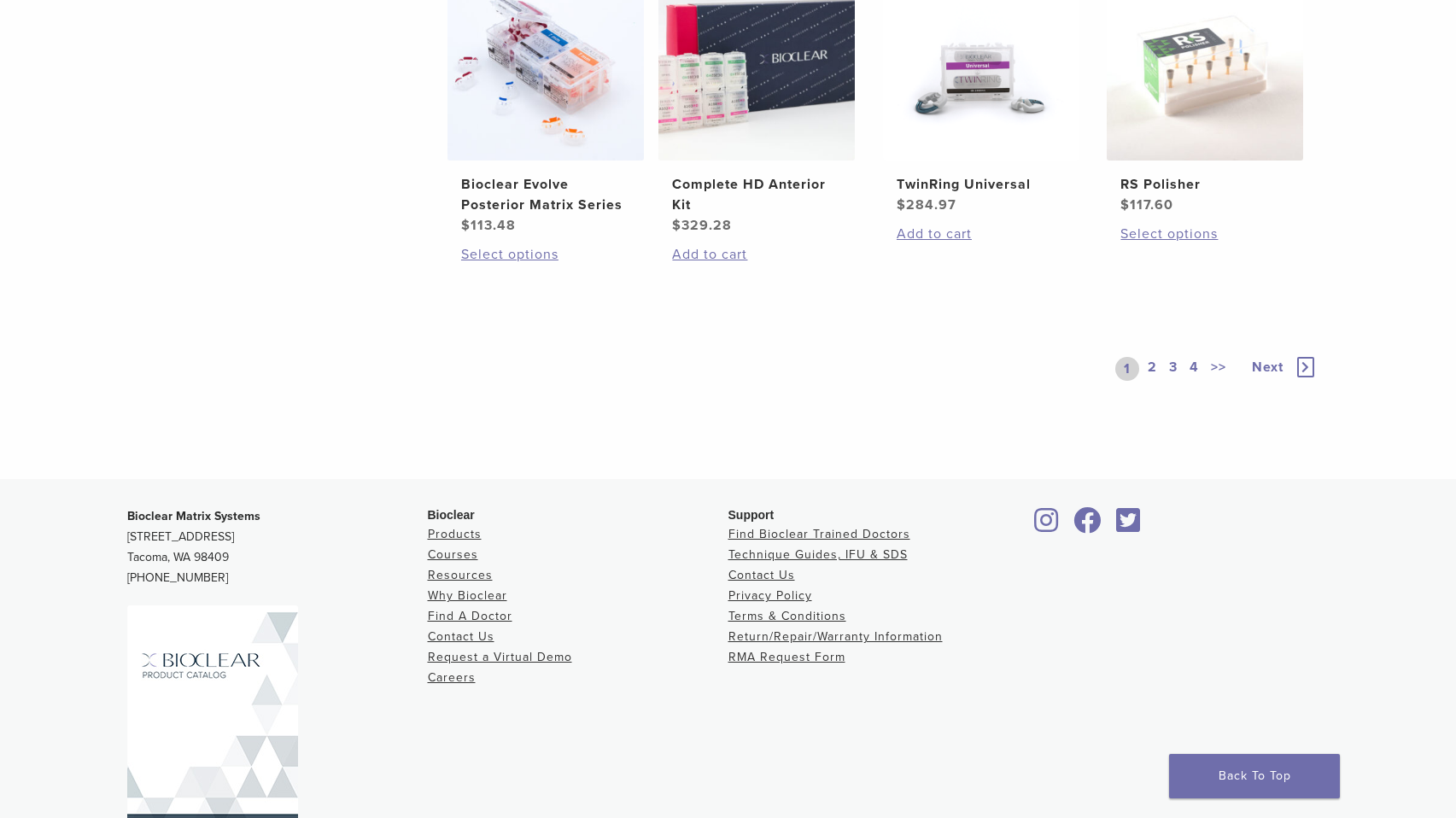
scroll to position [1412, 0]
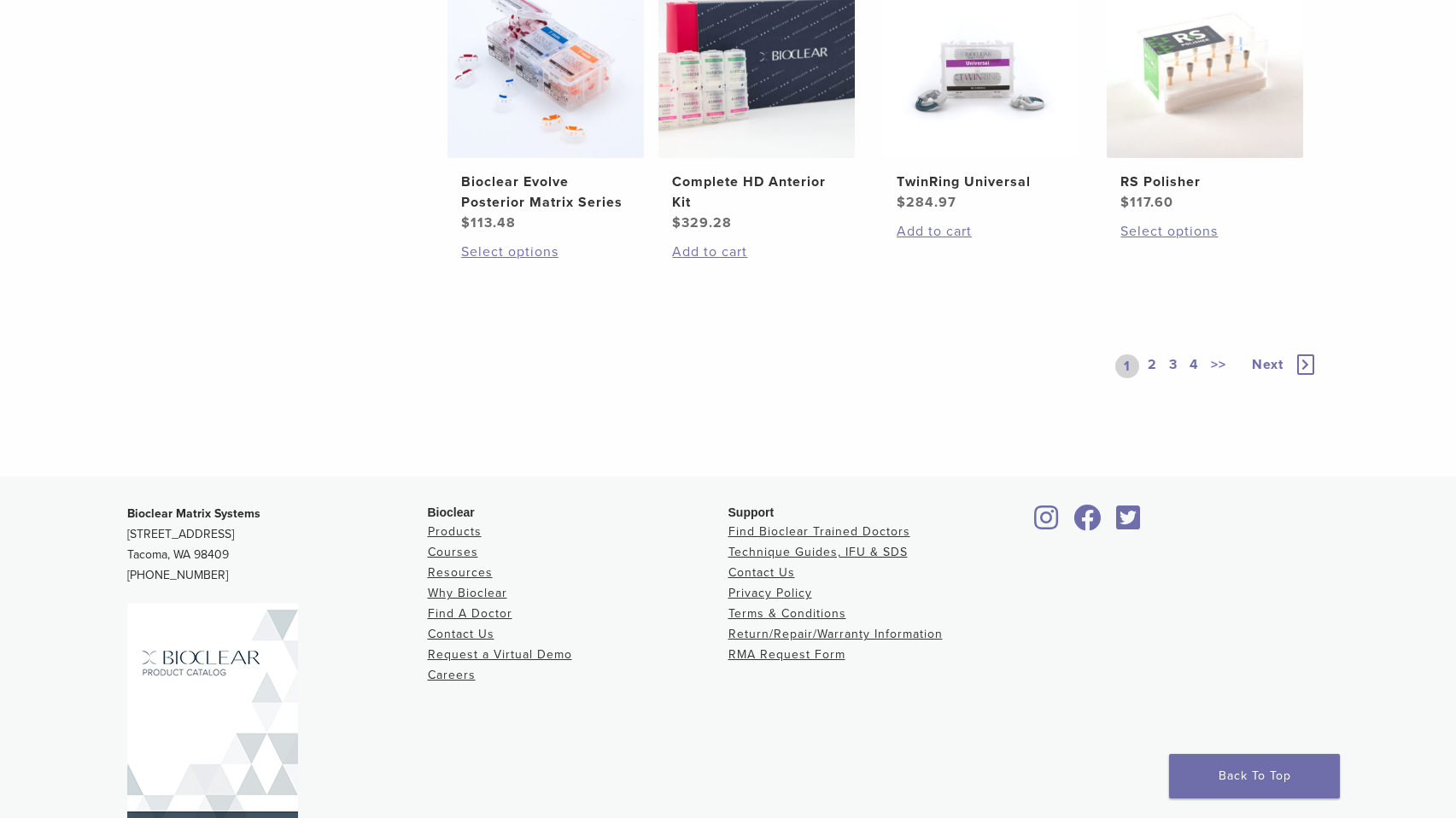
click at [1155, 359] on link "2" at bounding box center [1152, 367] width 16 height 24
